Goal: Find contact information: Find contact information

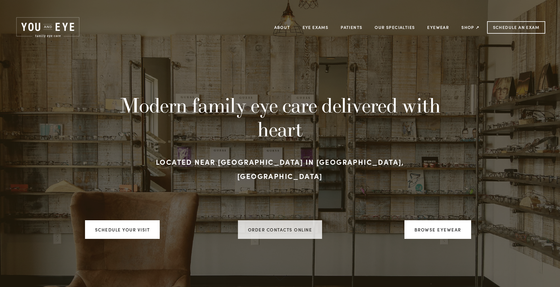
click at [274, 224] on link "ORDER CONTACTS ONLINE" at bounding box center [280, 229] width 84 height 19
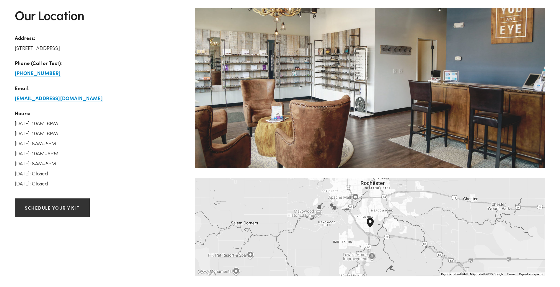
scroll to position [915, 0]
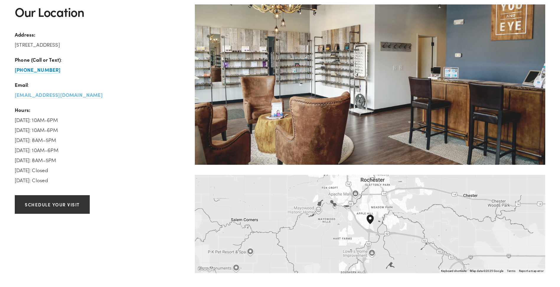
click at [62, 94] on strong "[EMAIL_ADDRESS][DOMAIN_NAME]" at bounding box center [59, 94] width 88 height 7
click at [63, 96] on strong "[EMAIL_ADDRESS][DOMAIN_NAME]" at bounding box center [59, 94] width 88 height 7
